Goal: Check status: Check status

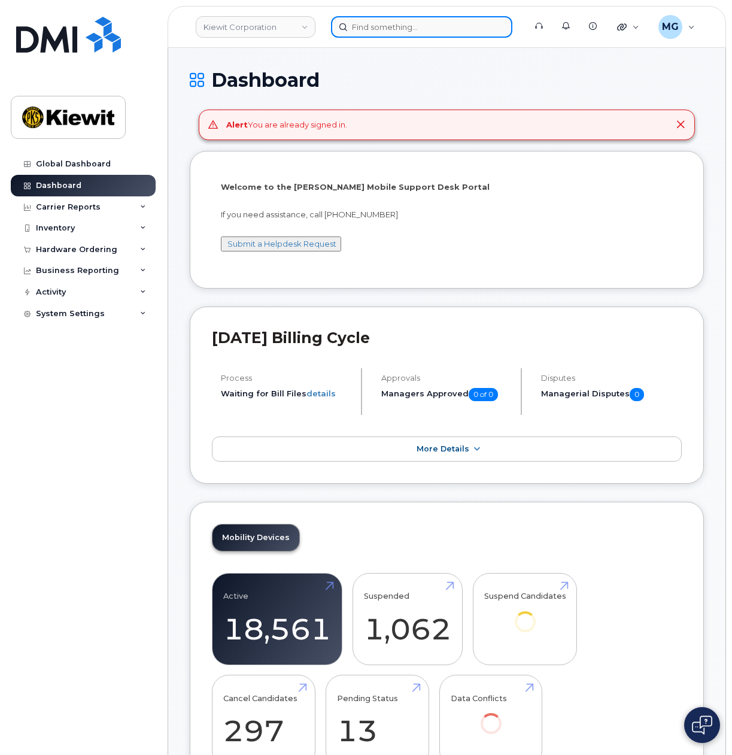
click at [395, 25] on input at bounding box center [421, 27] width 181 height 22
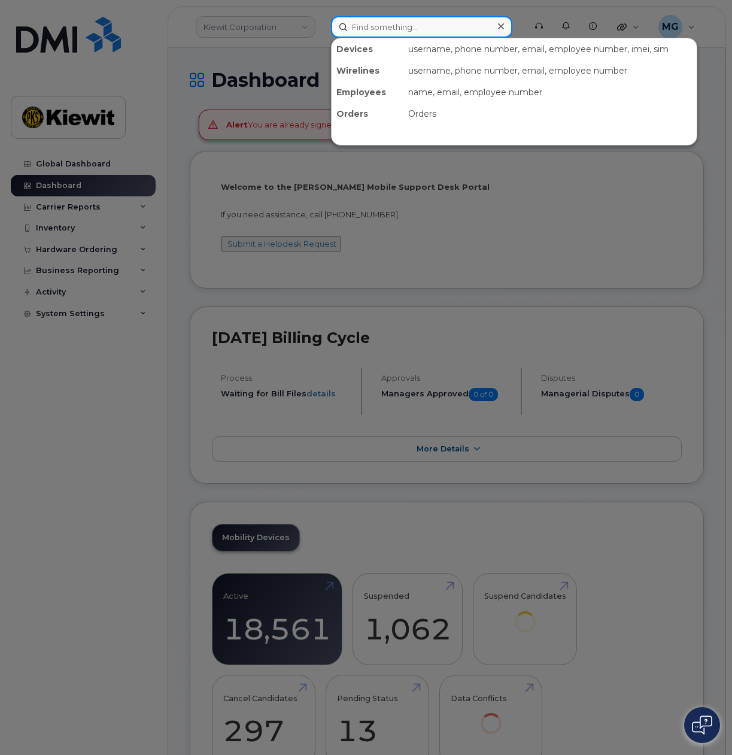
paste input "298639"
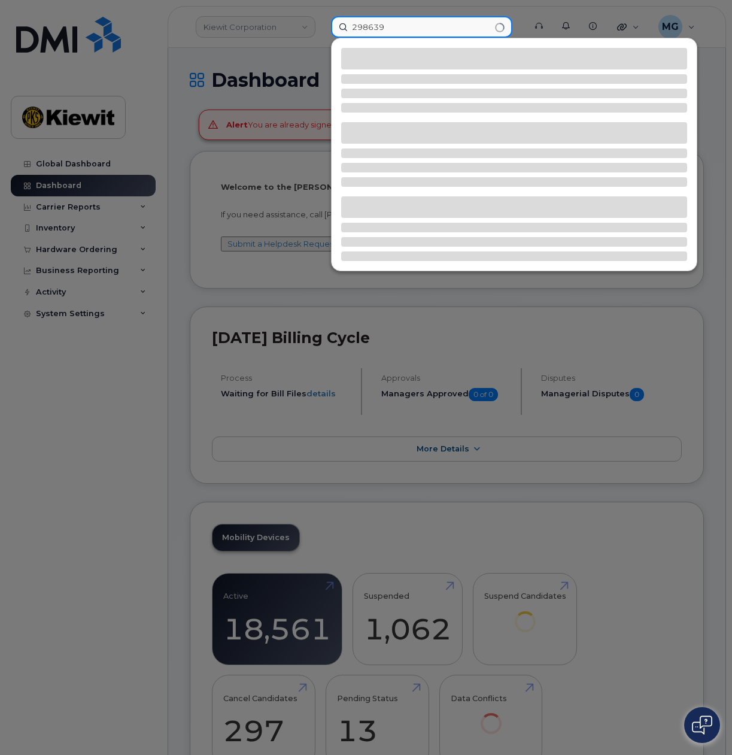
type input "298639"
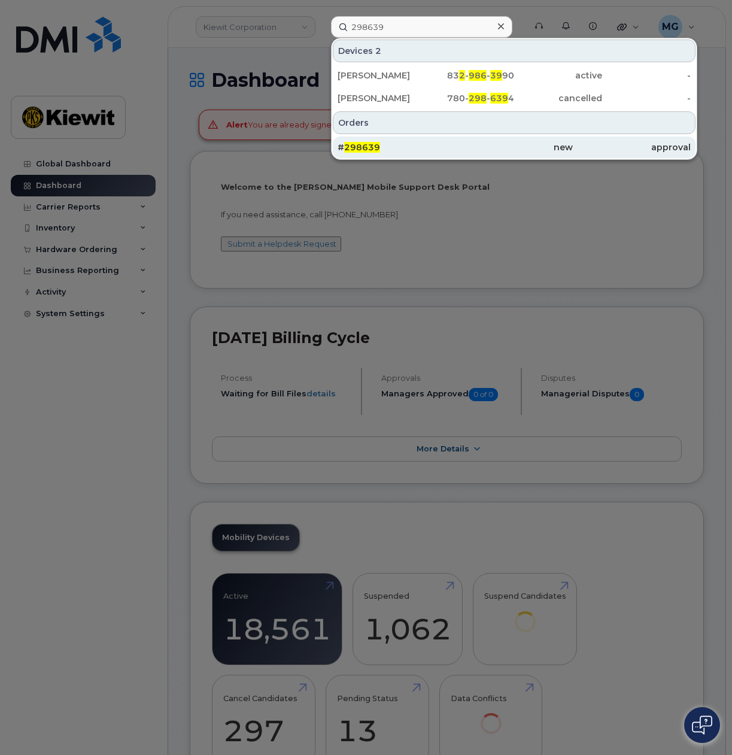
click at [393, 146] on div "# 298639" at bounding box center [397, 147] width 118 height 12
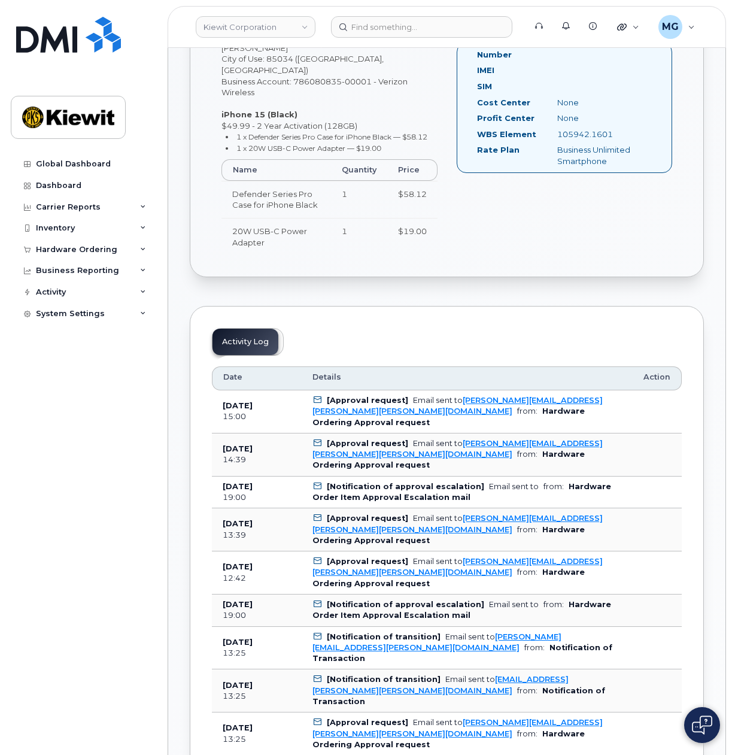
scroll to position [419, 0]
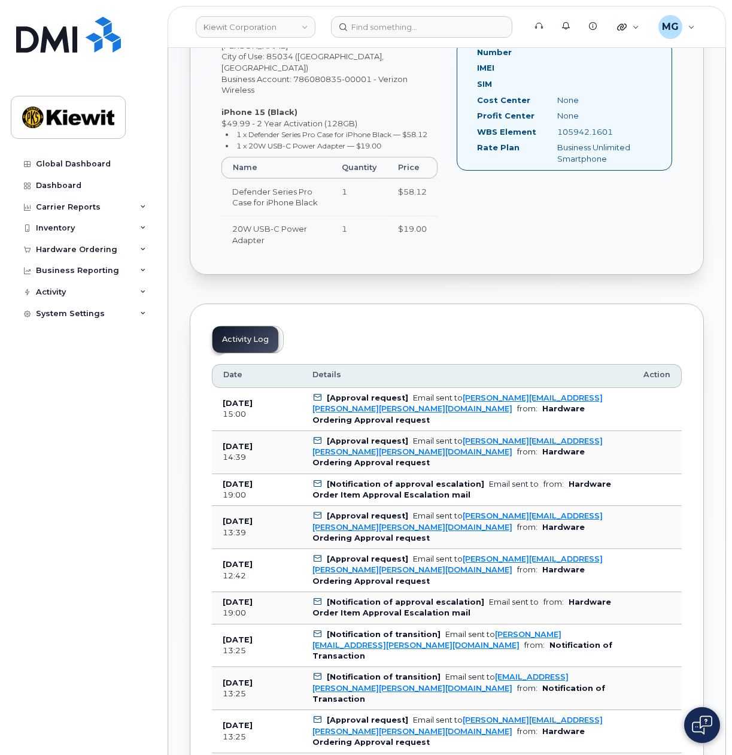
click at [495, 388] on td "[Approval request] Email sent to TAYLOR.COMER@KIEWIT.COM from: Hardware Orderin…" at bounding box center [467, 409] width 331 height 43
click at [494, 404] on b "Hardware Ordering Approval request" at bounding box center [449, 414] width 272 height 20
click at [416, 393] on div "Email sent to TAYLOR.COMER@KIEWIT.COM" at bounding box center [458, 403] width 290 height 20
click at [374, 393] on b "[Approval request]" at bounding box center [367, 397] width 81 height 9
click at [316, 394] on icon at bounding box center [318, 398] width 8 height 8
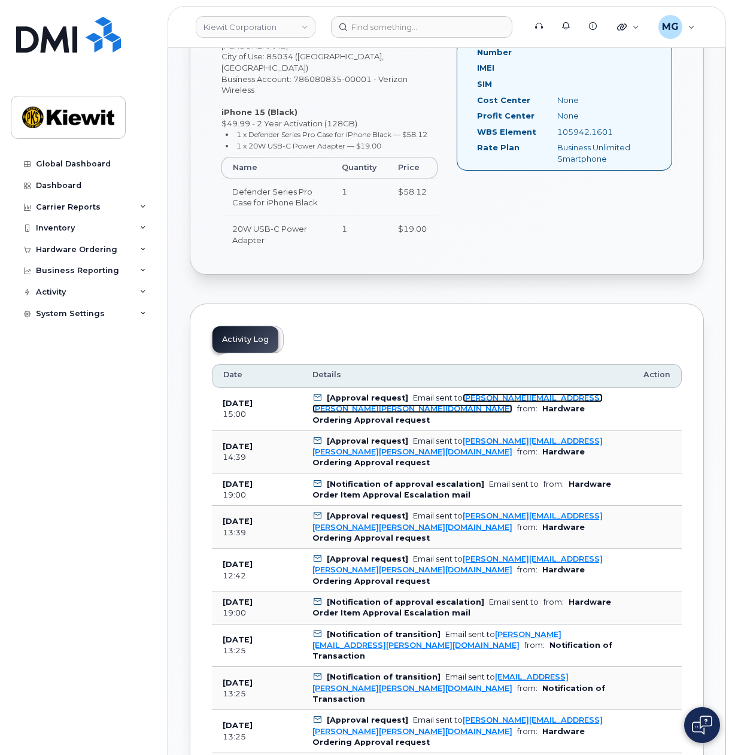
click at [317, 393] on link "TAYLOR.COMER@KIEWIT.COM" at bounding box center [458, 403] width 290 height 20
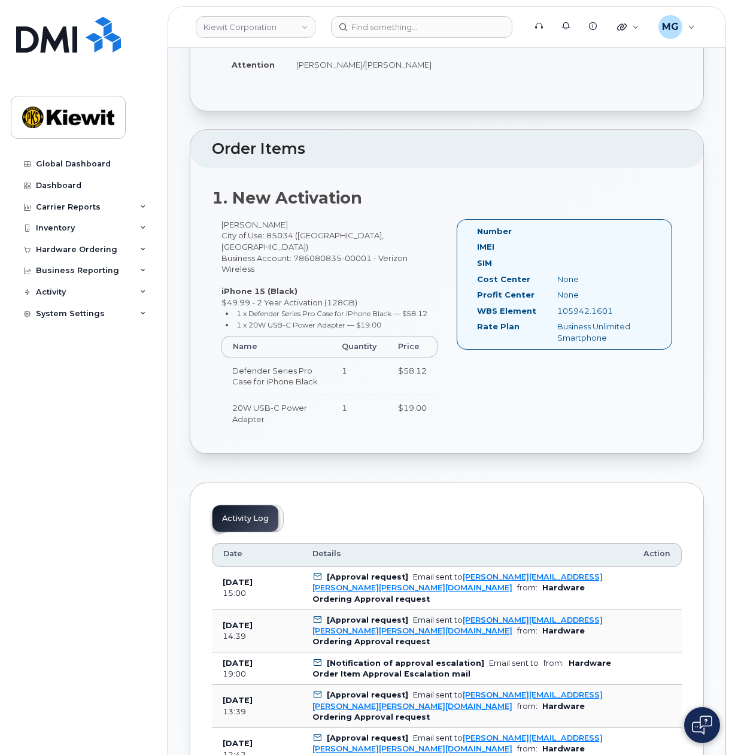
scroll to position [240, 0]
drag, startPoint x: 305, startPoint y: 567, endPoint x: 375, endPoint y: 570, distance: 70.1
click at [375, 570] on td "[Approval request] Email sent to TAYLOR.COMER@KIEWIT.COM from: Hardware Orderin…" at bounding box center [467, 589] width 331 height 43
copy link "TAYLOR.COMER"
